Goal: Find specific page/section: Find specific page/section

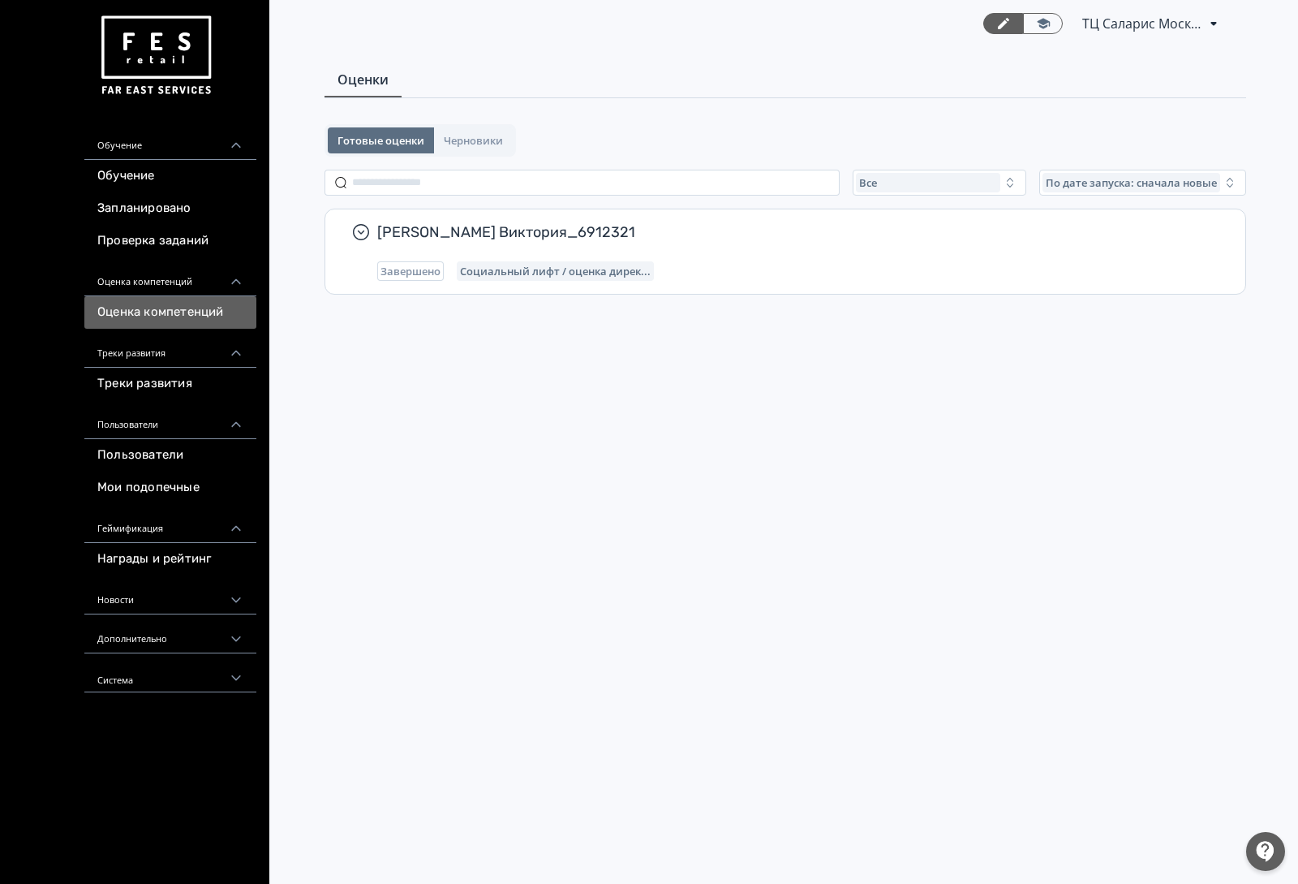
click at [179, 353] on div "Треки развития" at bounding box center [170, 348] width 172 height 39
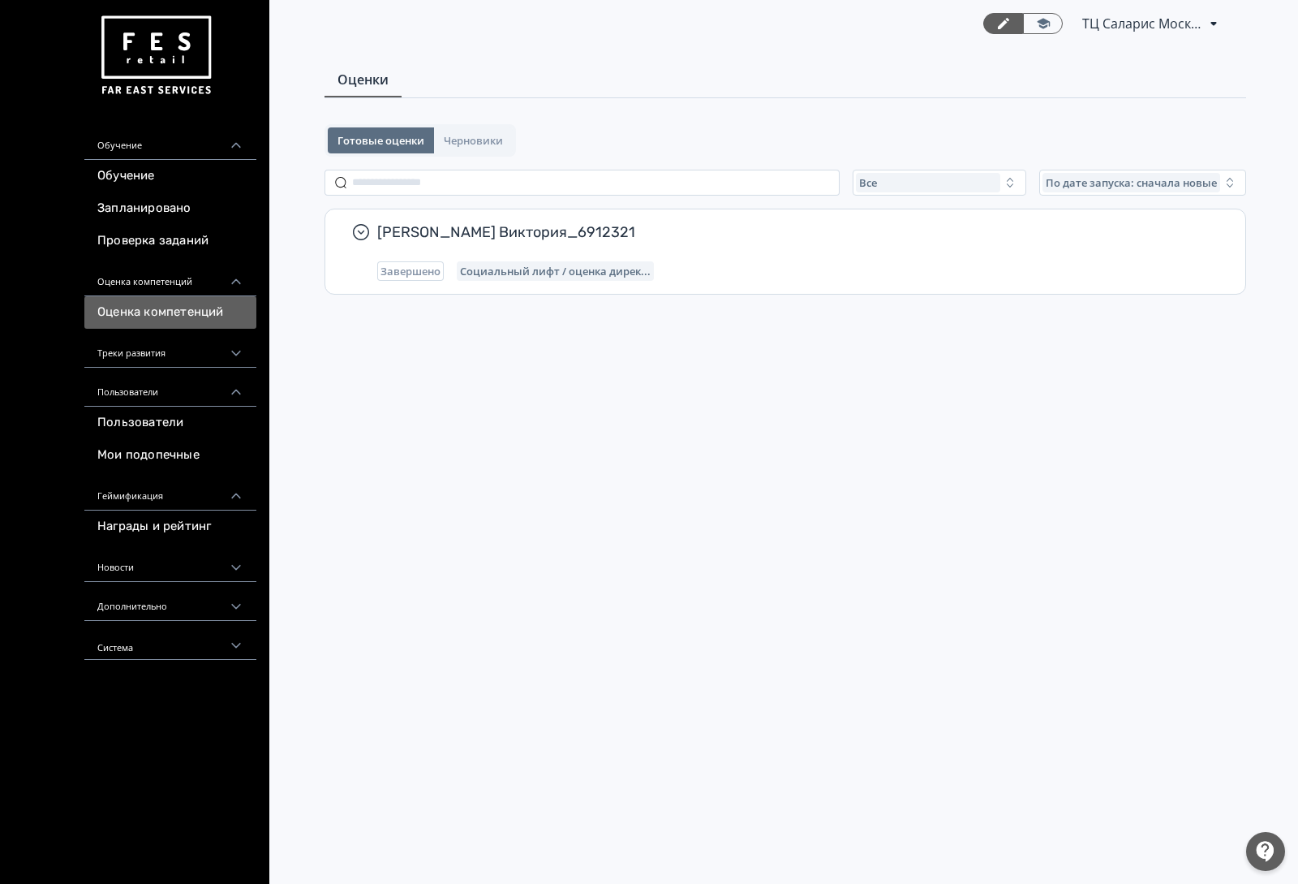
click at [179, 353] on div "Треки развития" at bounding box center [170, 348] width 172 height 39
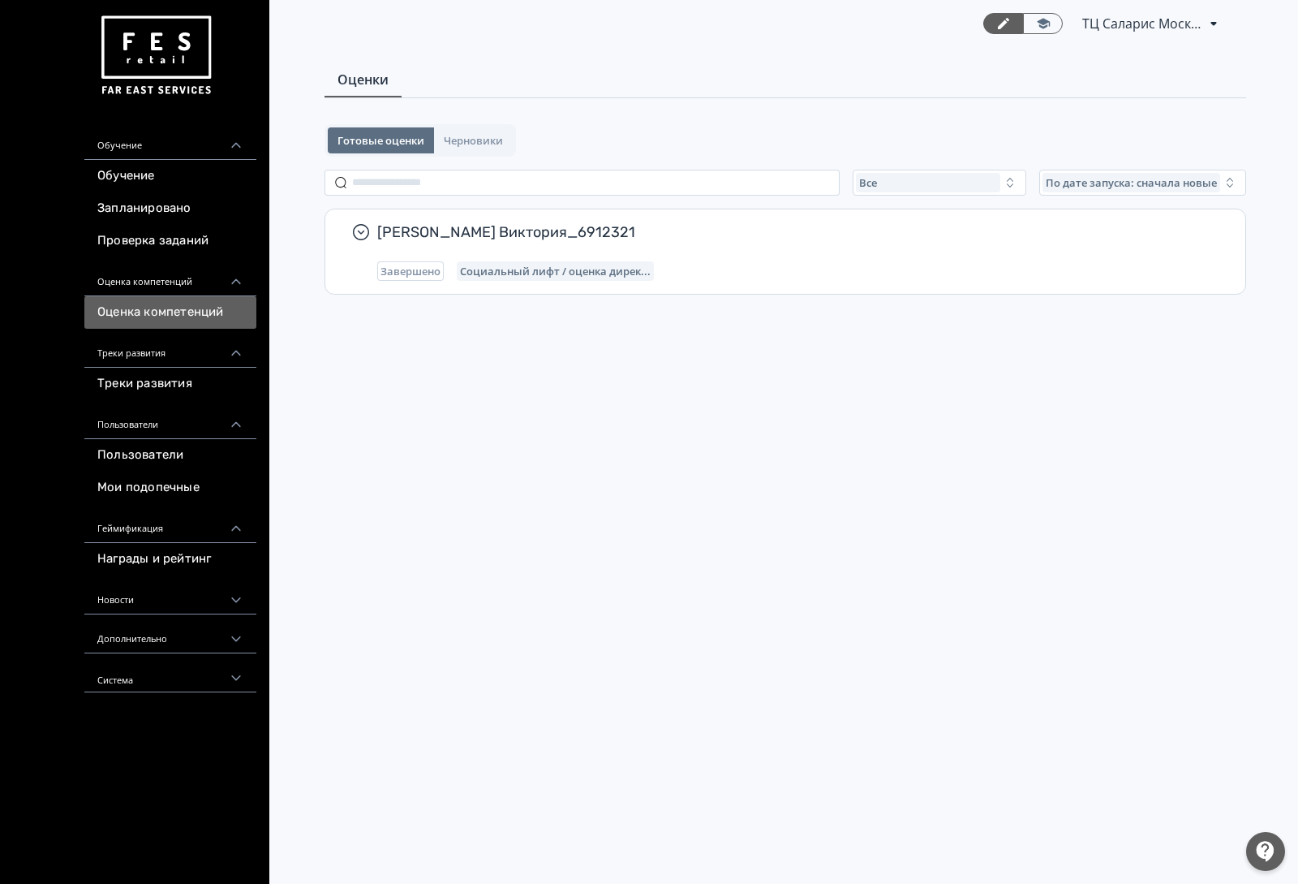
click at [182, 429] on div "Пользователи" at bounding box center [170, 419] width 172 height 39
click at [125, 426] on div "Пользователи" at bounding box center [170, 419] width 172 height 39
click at [196, 422] on div "Пользователи" at bounding box center [170, 419] width 172 height 39
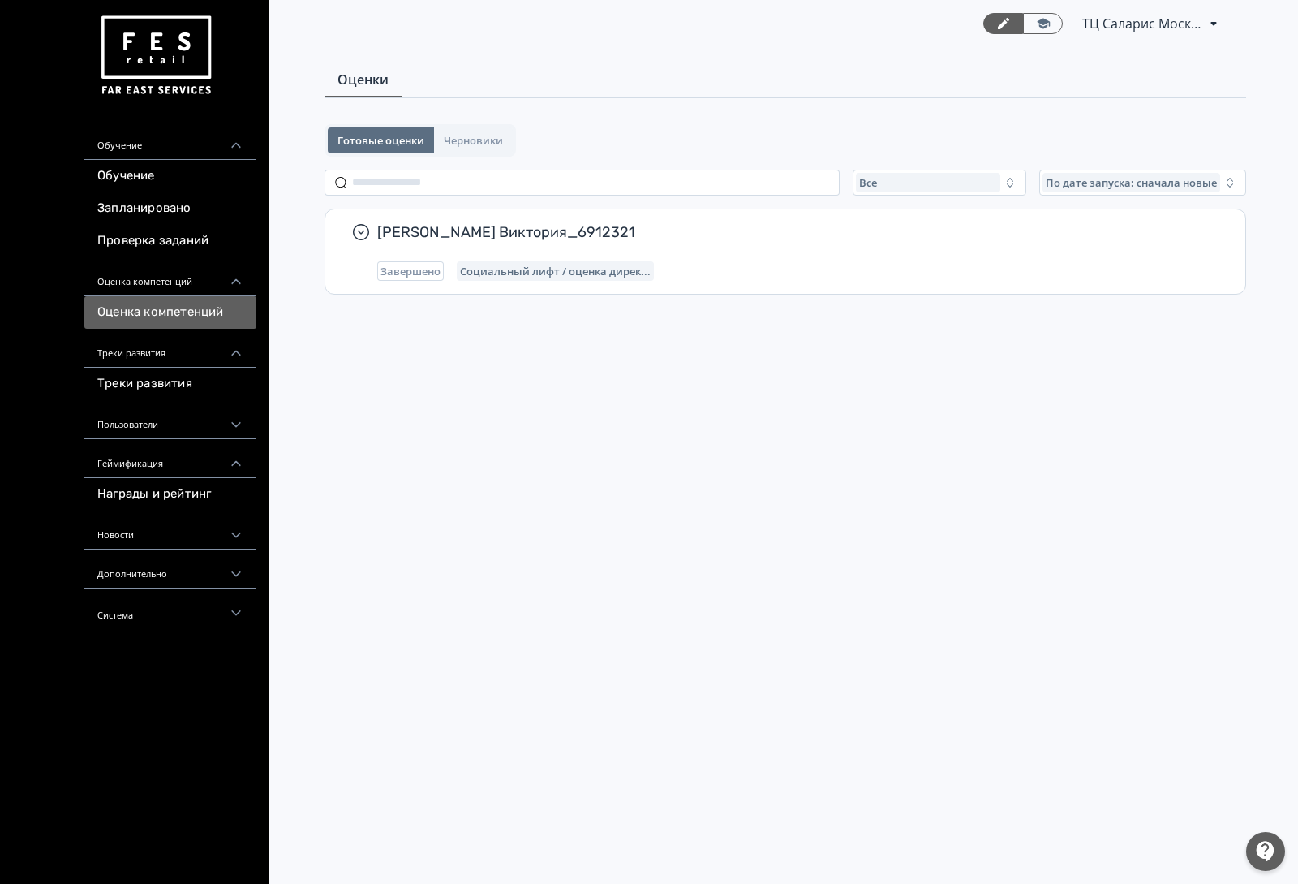
click at [196, 422] on div "Пользователи" at bounding box center [170, 419] width 172 height 39
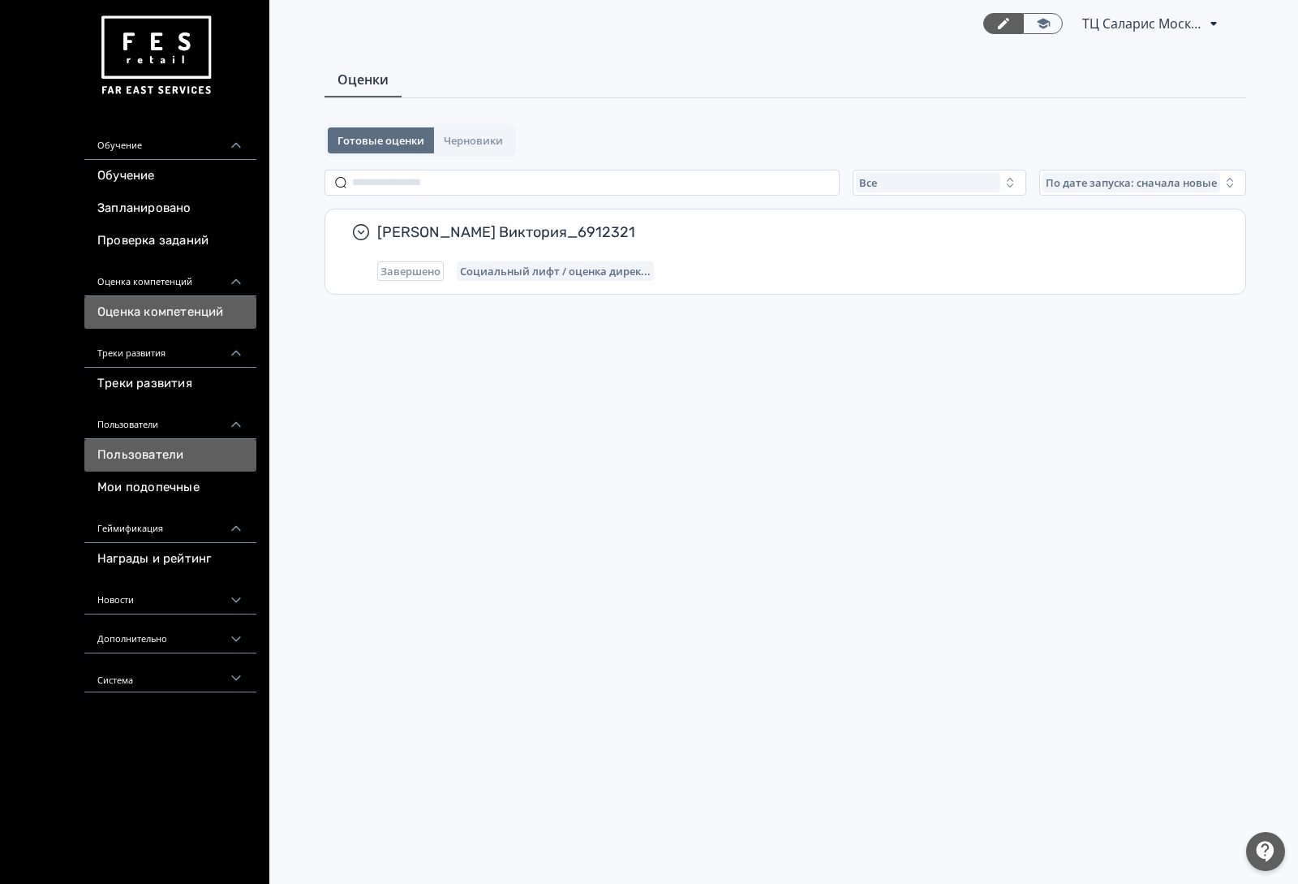
click at [174, 459] on link "Пользователи" at bounding box center [170, 455] width 172 height 32
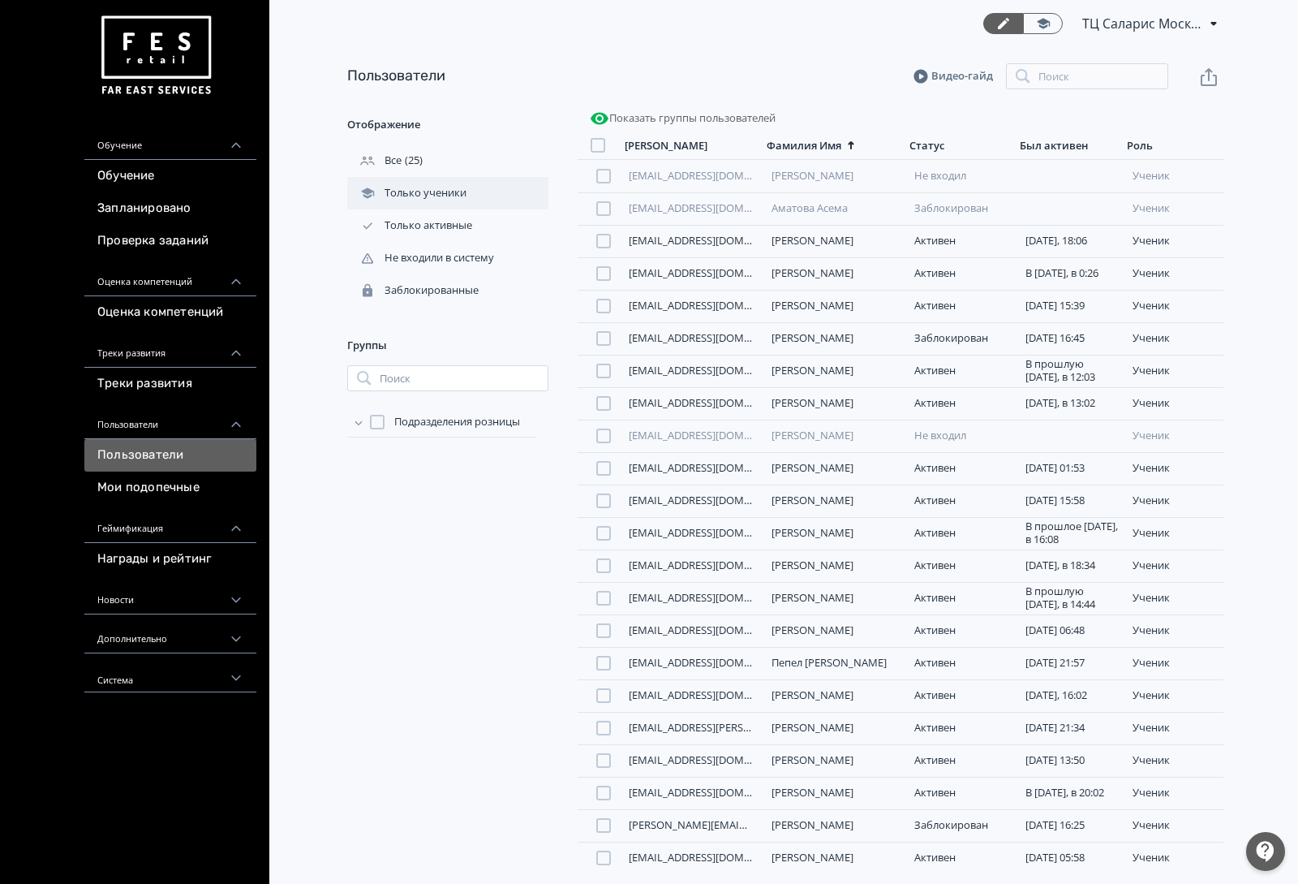
click at [471, 183] on div "Только ученики" at bounding box center [447, 193] width 201 height 32
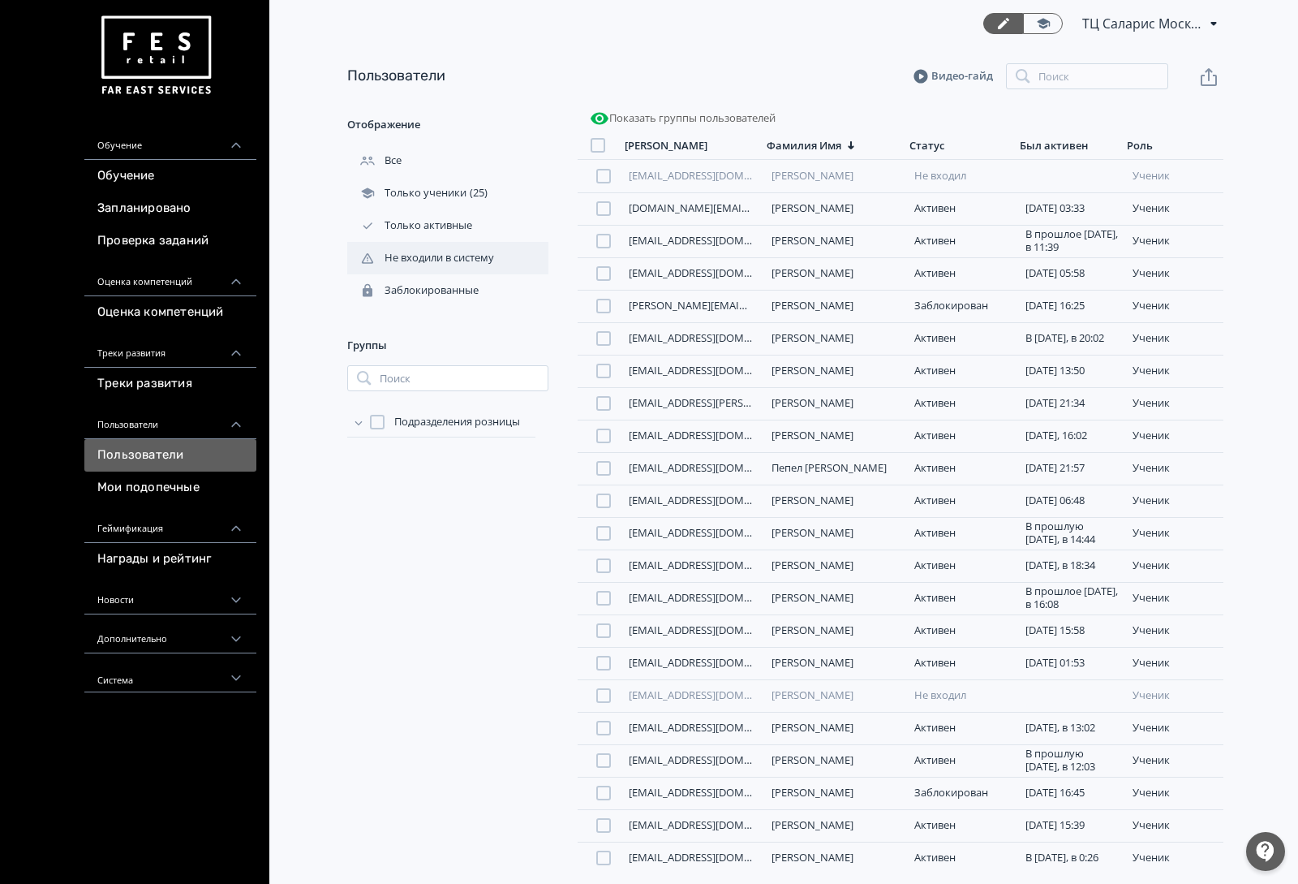
click at [512, 271] on div "Не входили в систему" at bounding box center [447, 258] width 201 height 32
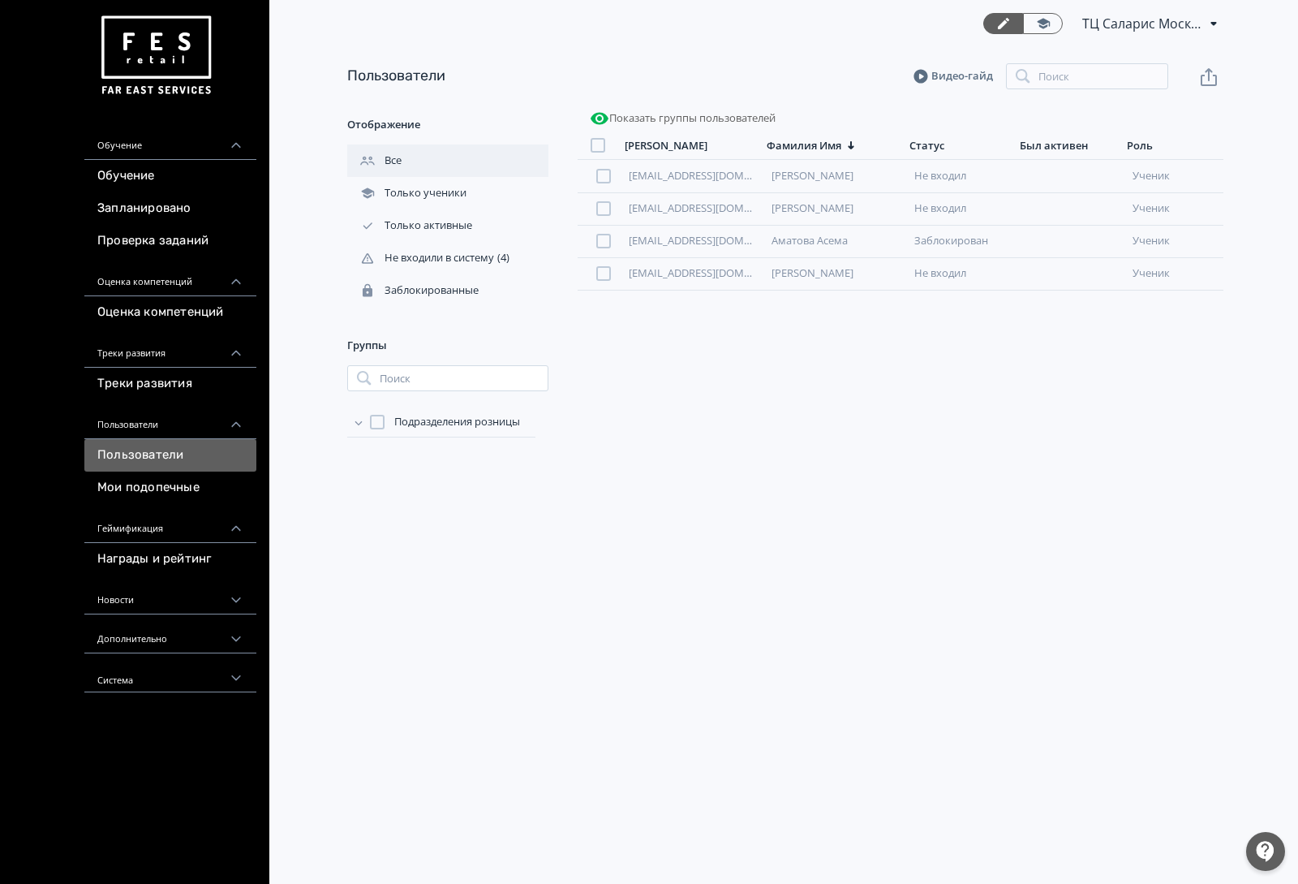
click at [420, 166] on div "Все" at bounding box center [447, 160] width 201 height 32
